Goal: Information Seeking & Learning: Learn about a topic

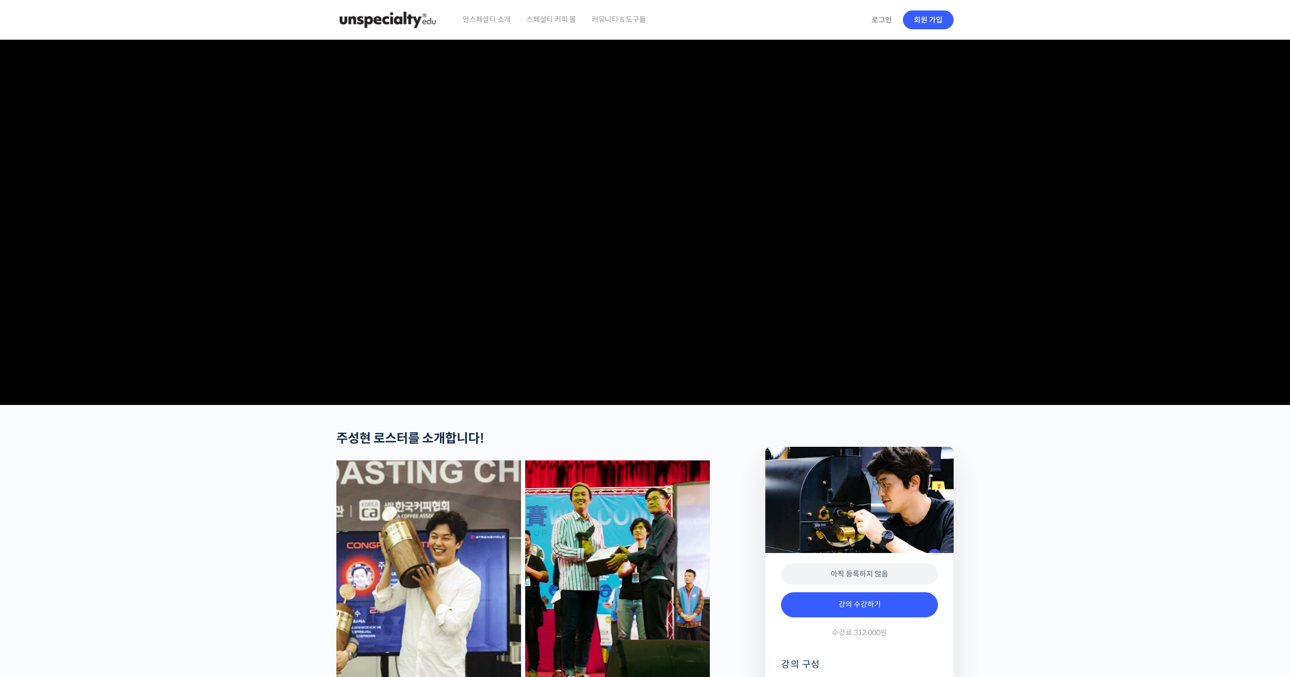
click at [501, 21] on span "언스페셜티 소개" at bounding box center [486, 19] width 48 height 40
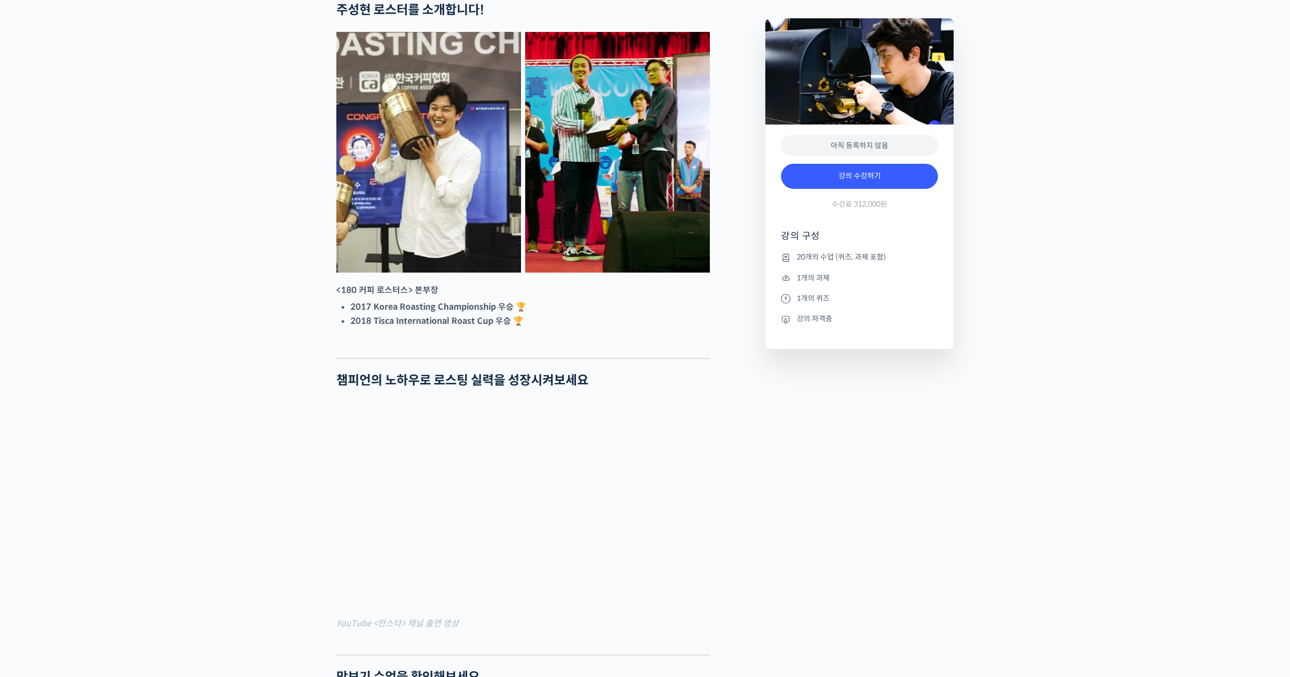
scroll to position [573, 0]
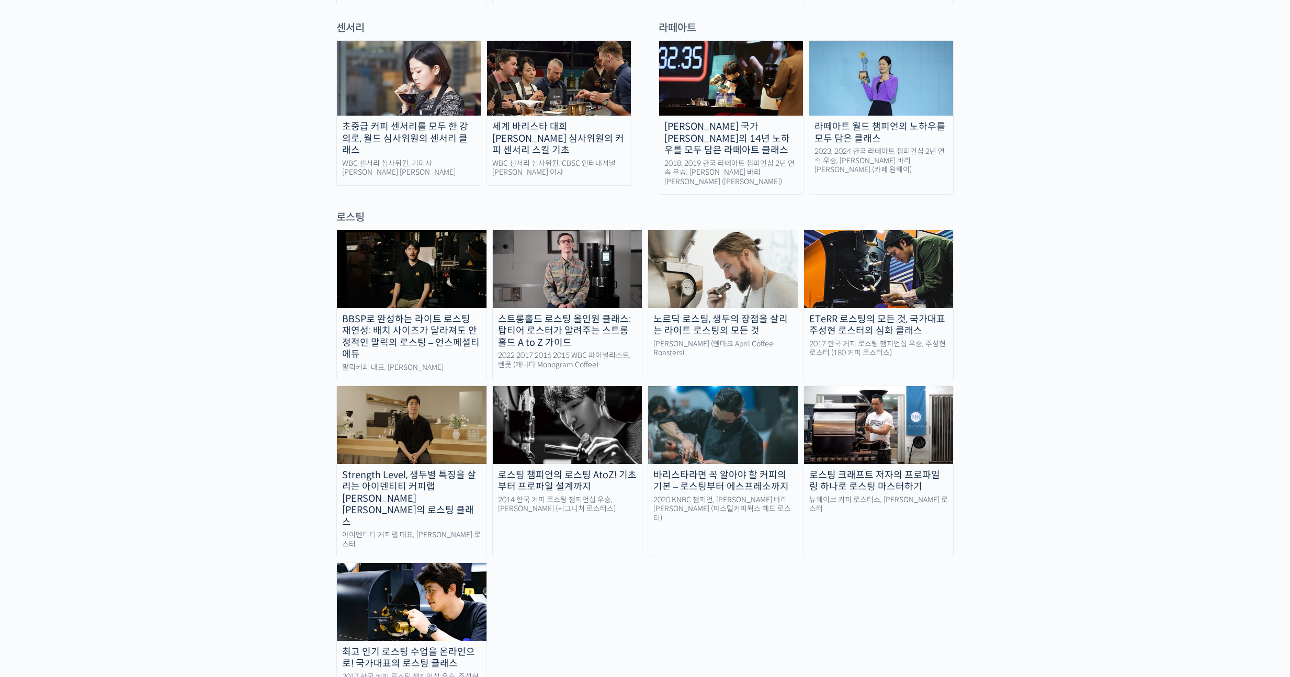
scroll to position [762, 0]
click at [557, 470] on div "로스팅 챔피언의 로스팅 AtoZ! 기초부터 프로파일 설계까지" at bounding box center [568, 482] width 150 height 24
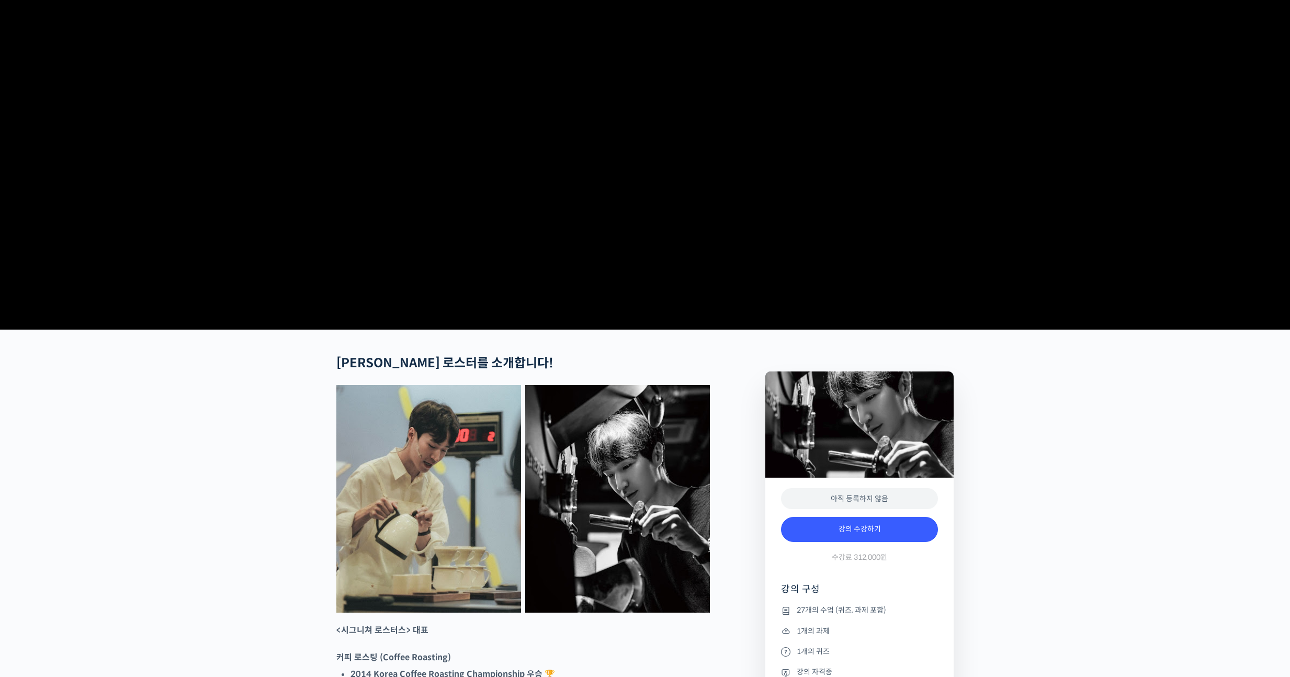
scroll to position [77, 0]
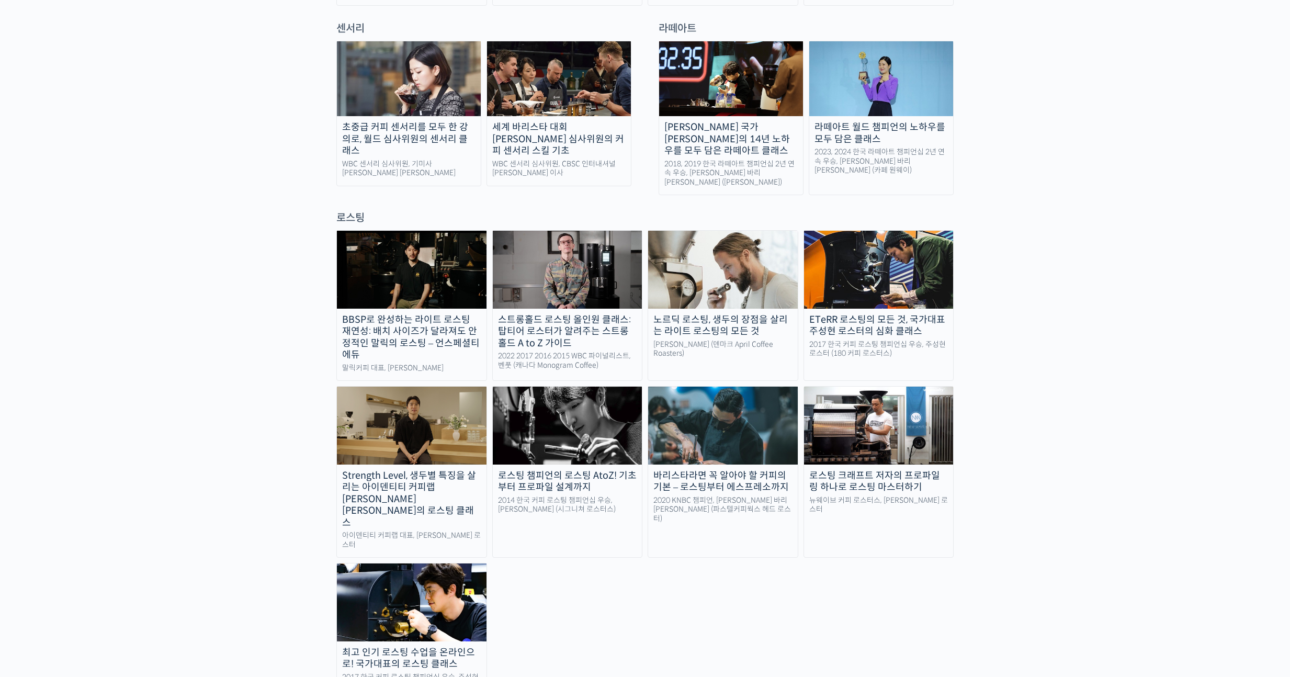
click at [441, 596] on link "최고 인기 로스팅 수업을 온라인으로! 국가대표의 로스팅 클래스 2017 한국 커피 로스팅 챔피언십 우승, 주성현 로스터 (180 커피 로스터스)" at bounding box center [411, 631] width 151 height 136
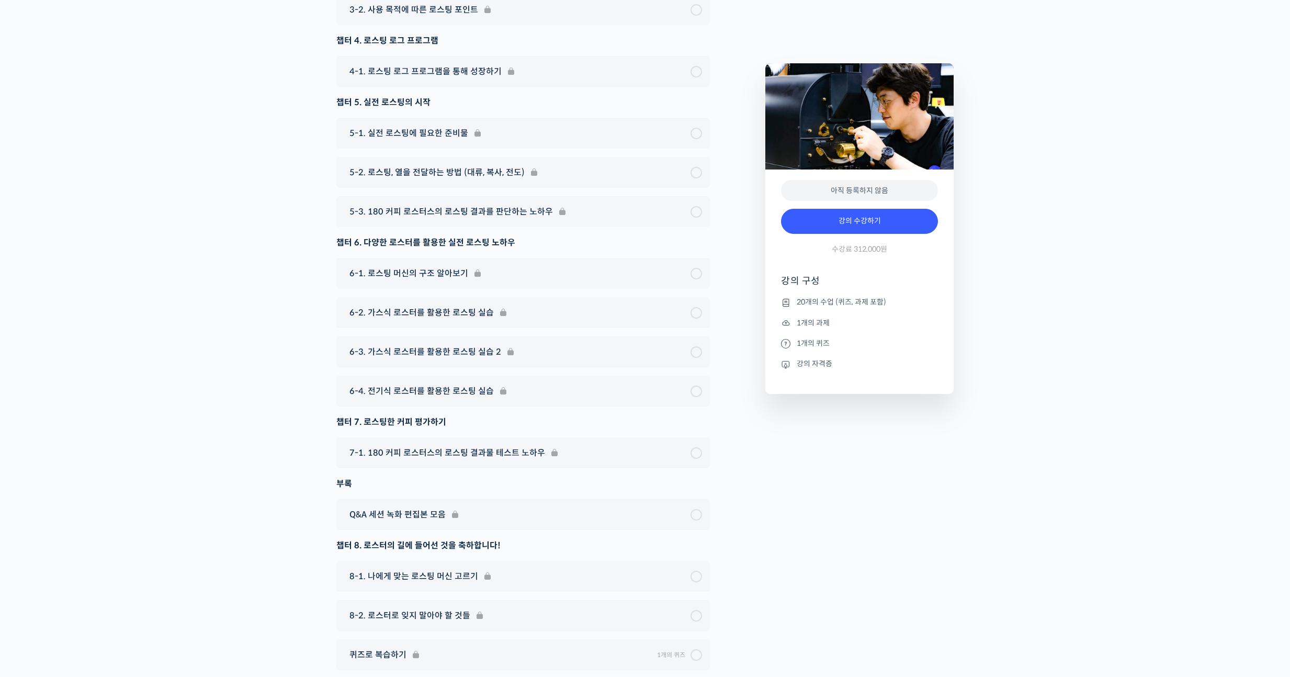
scroll to position [5407, 0]
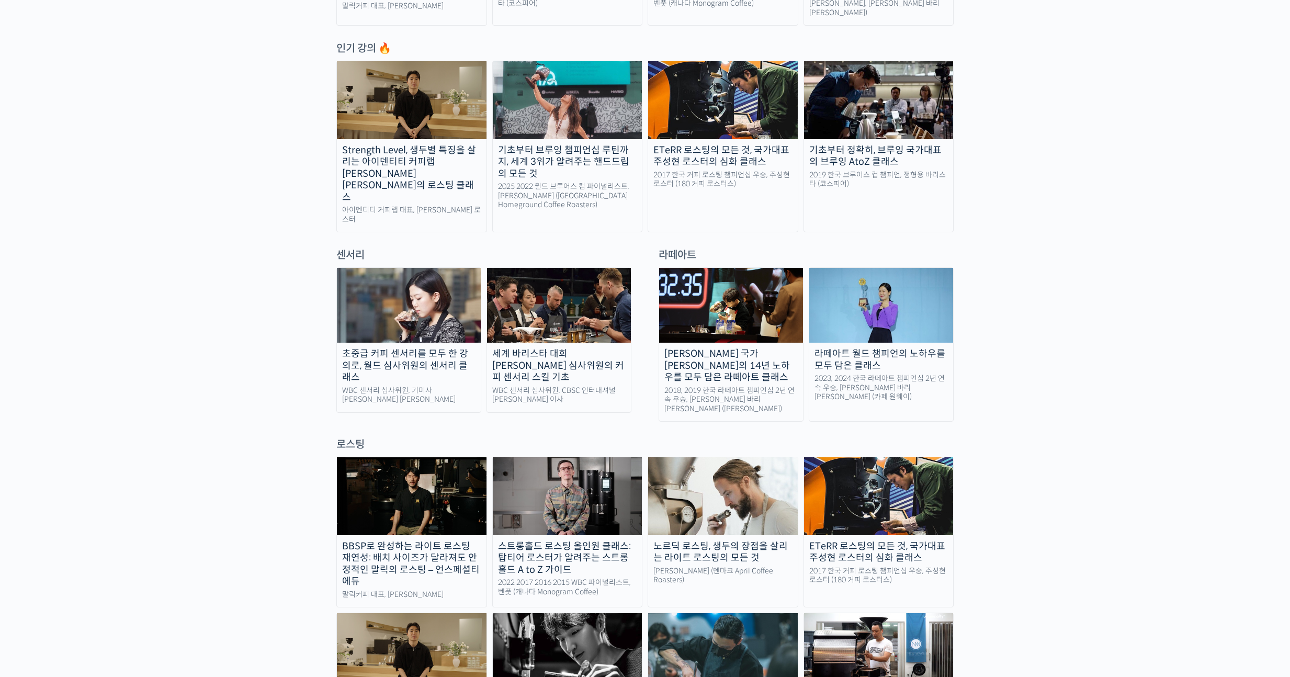
scroll to position [533, 0]
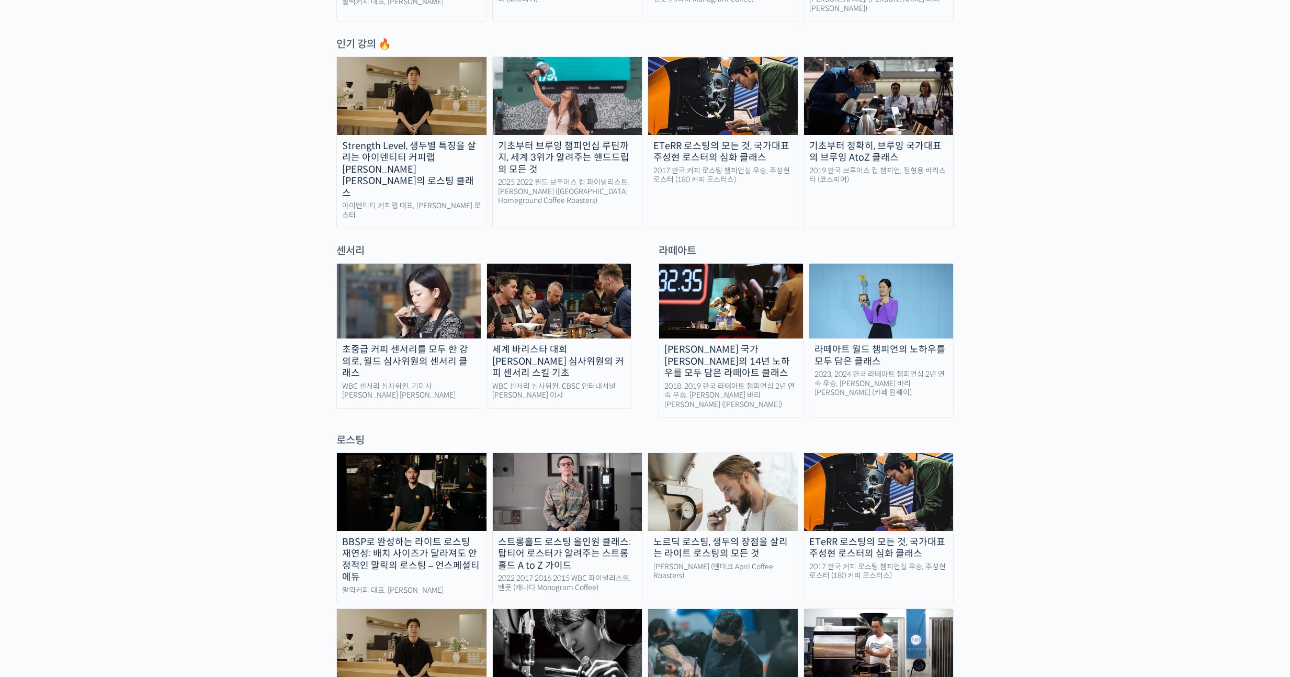
scroll to position [540, 0]
